Goal: Transaction & Acquisition: Purchase product/service

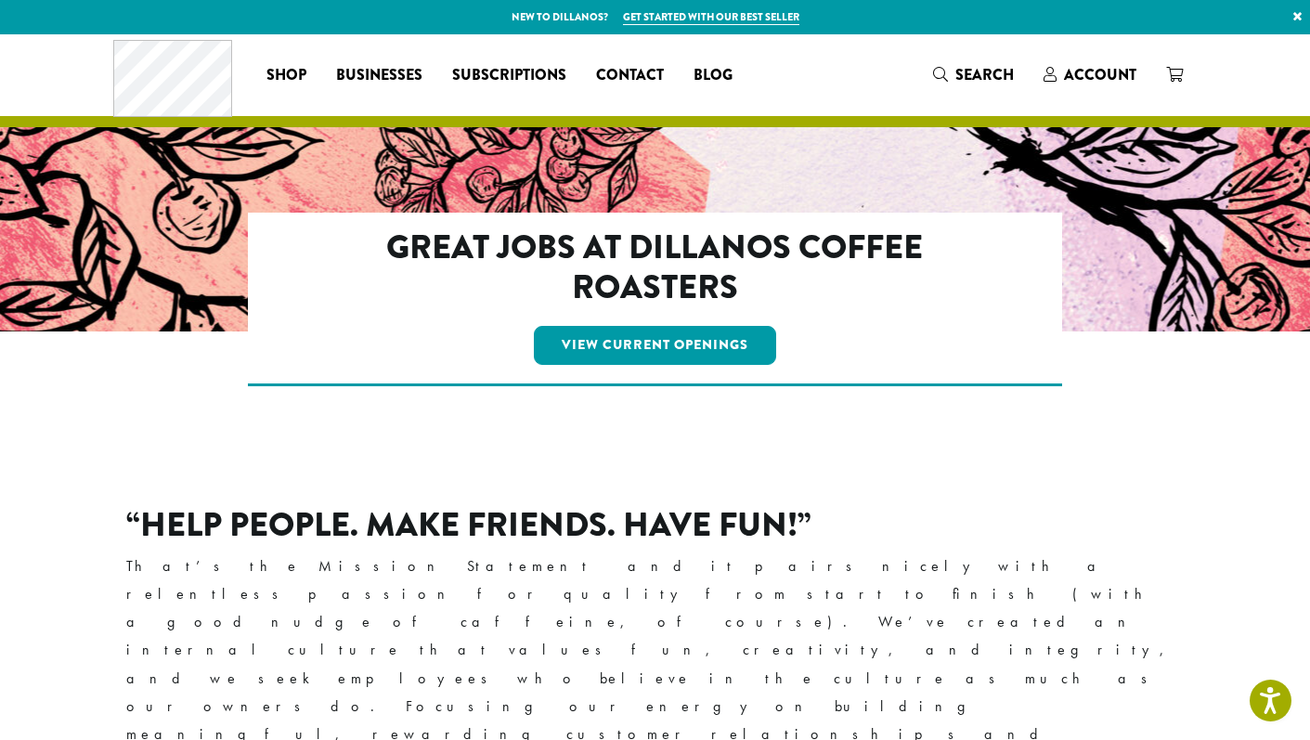
click at [183, 83] on link at bounding box center [172, 73] width 119 height 20
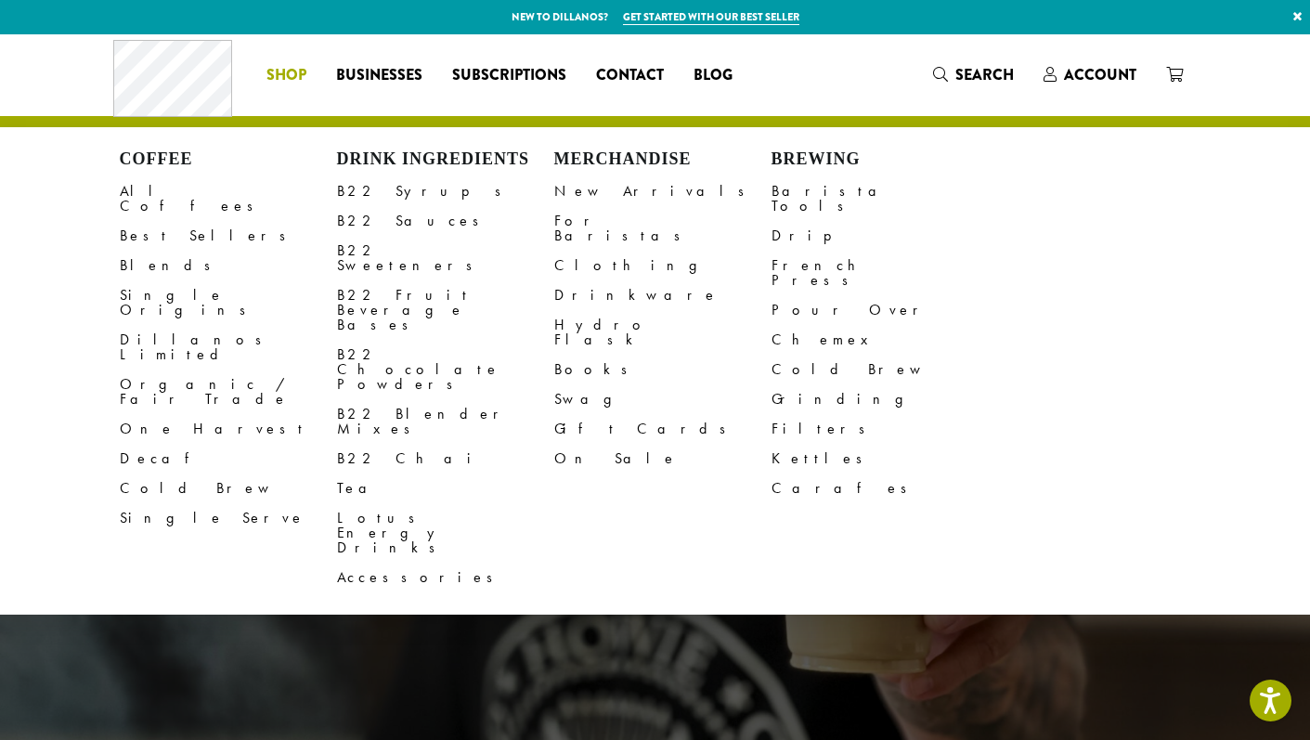
click at [283, 85] on span "Shop" at bounding box center [287, 75] width 40 height 23
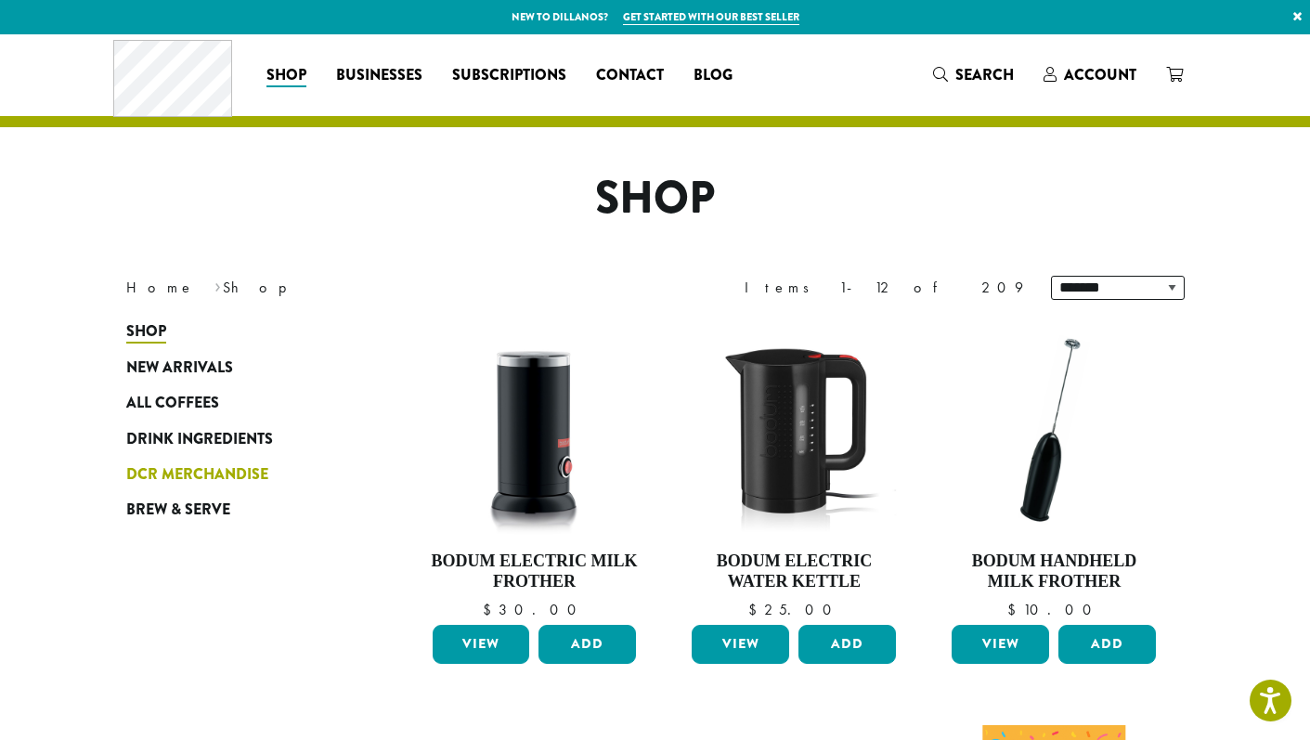
click at [231, 474] on span "DCR Merchandise" at bounding box center [197, 474] width 142 height 23
